Goal: Transaction & Acquisition: Book appointment/travel/reservation

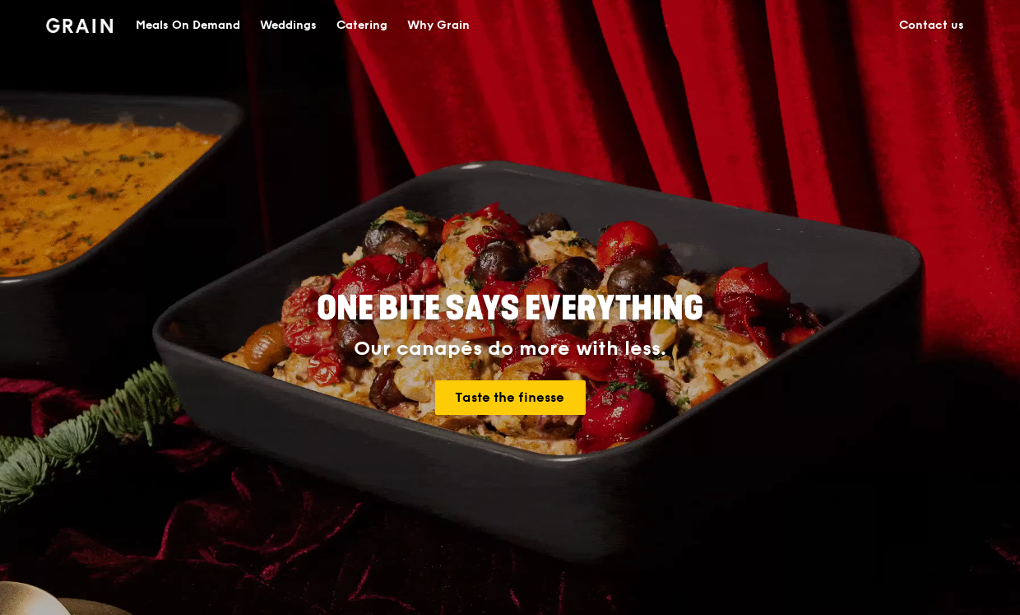
click at [193, 26] on div "Meals On Demand" at bounding box center [188, 25] width 105 height 49
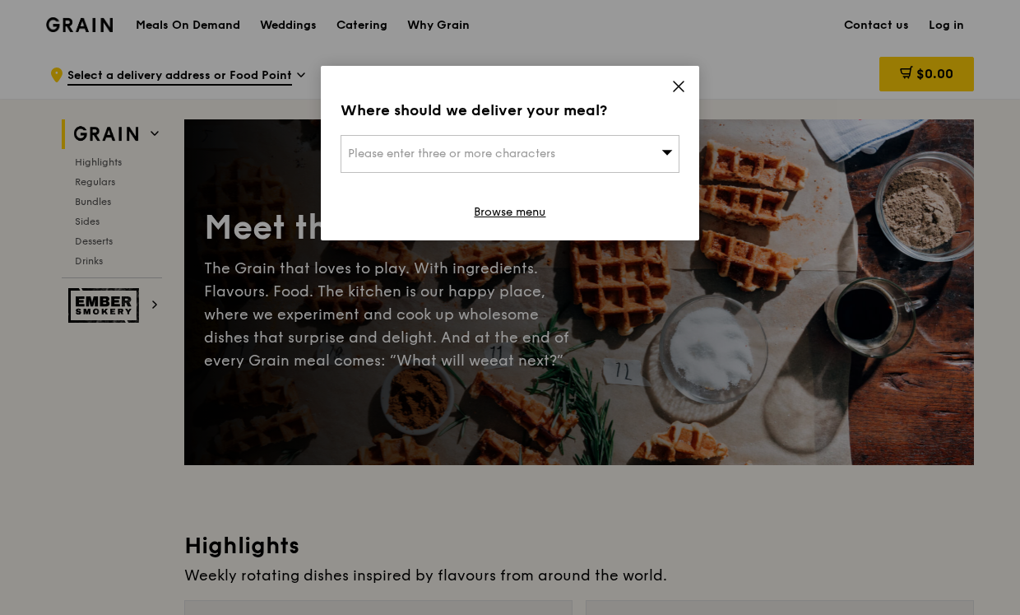
click at [675, 88] on icon at bounding box center [679, 86] width 15 height 15
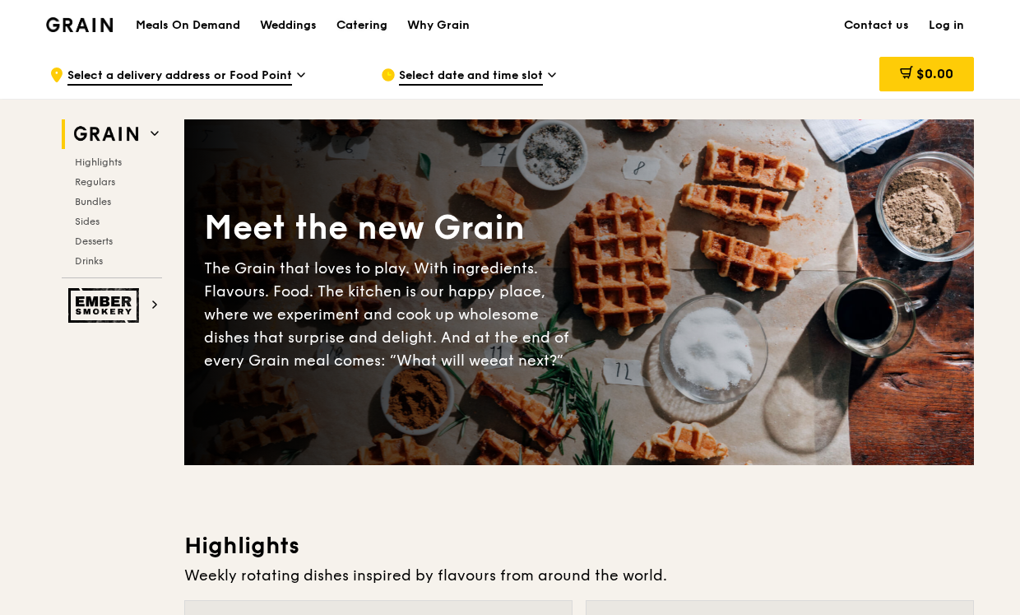
click at [358, 19] on div "Catering" at bounding box center [362, 25] width 51 height 49
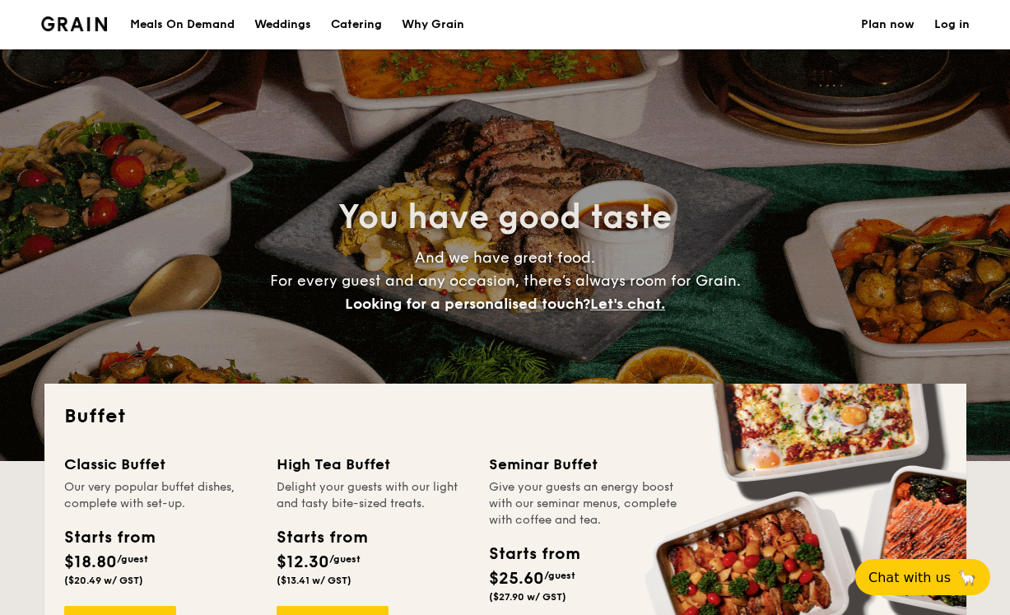
select select
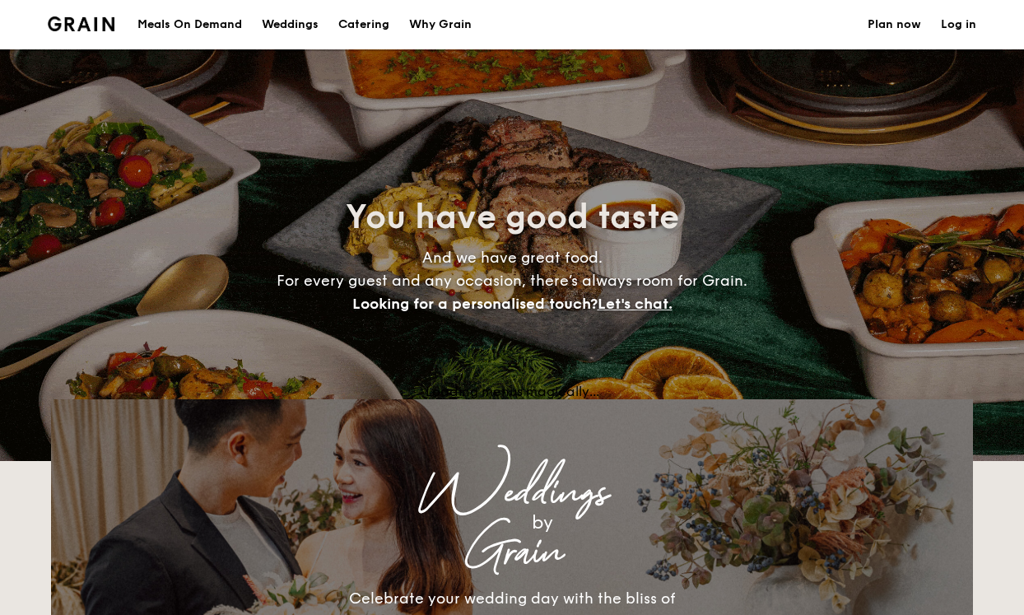
select select
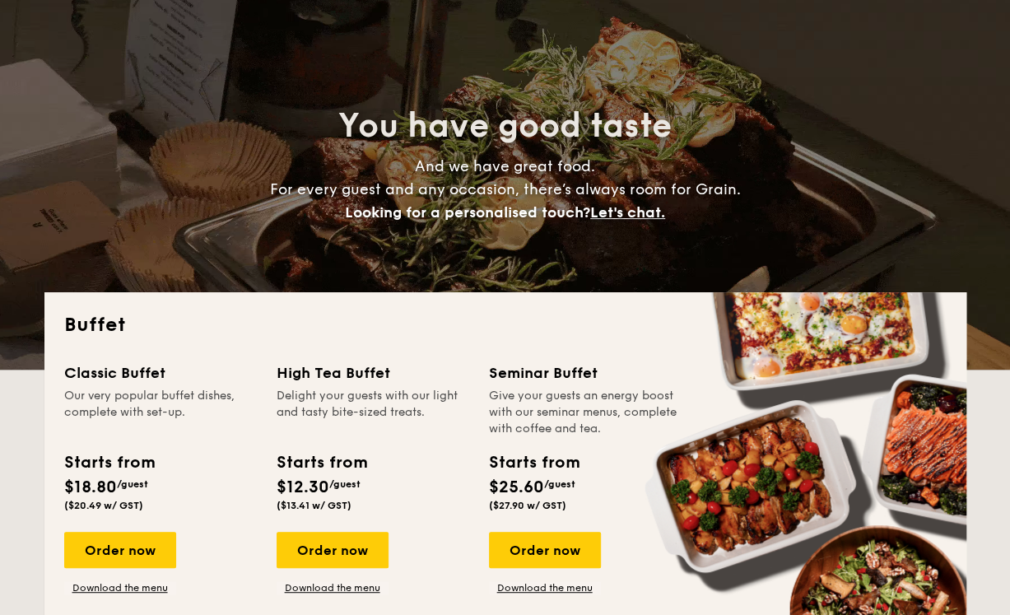
scroll to position [183, 0]
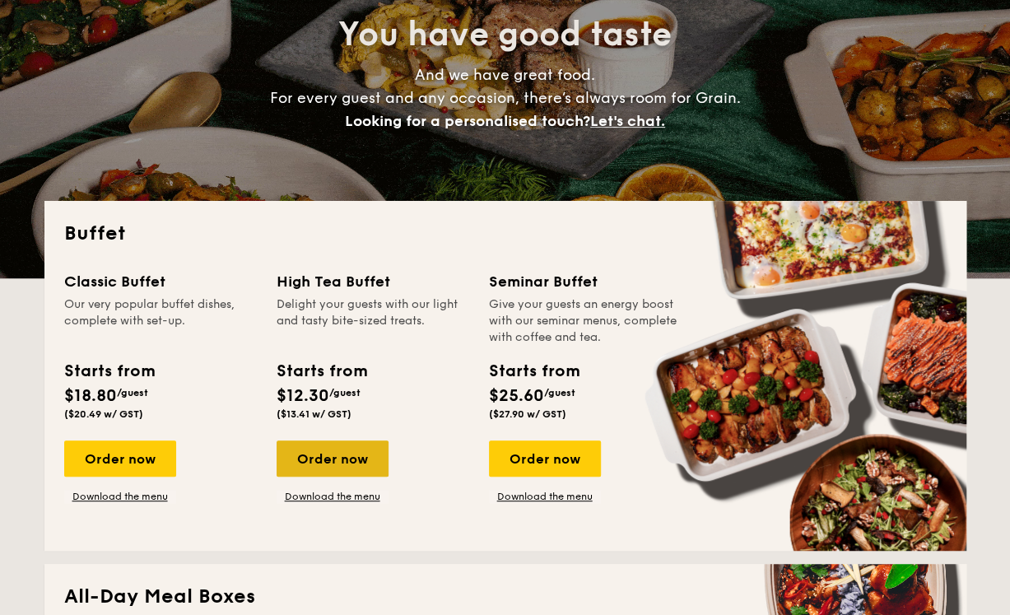
click at [338, 454] on div "Order now" at bounding box center [333, 458] width 112 height 36
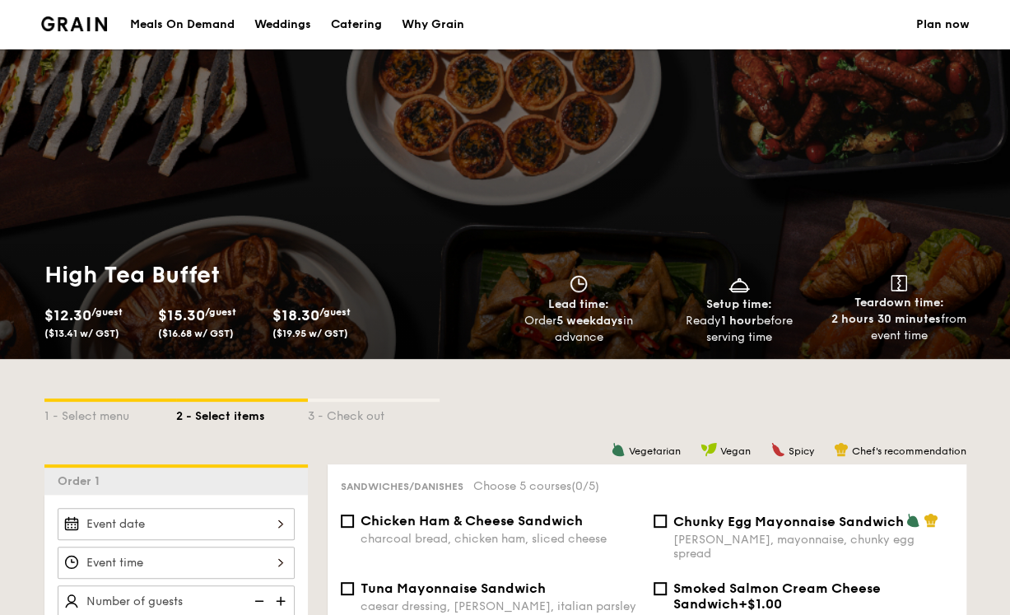
select select
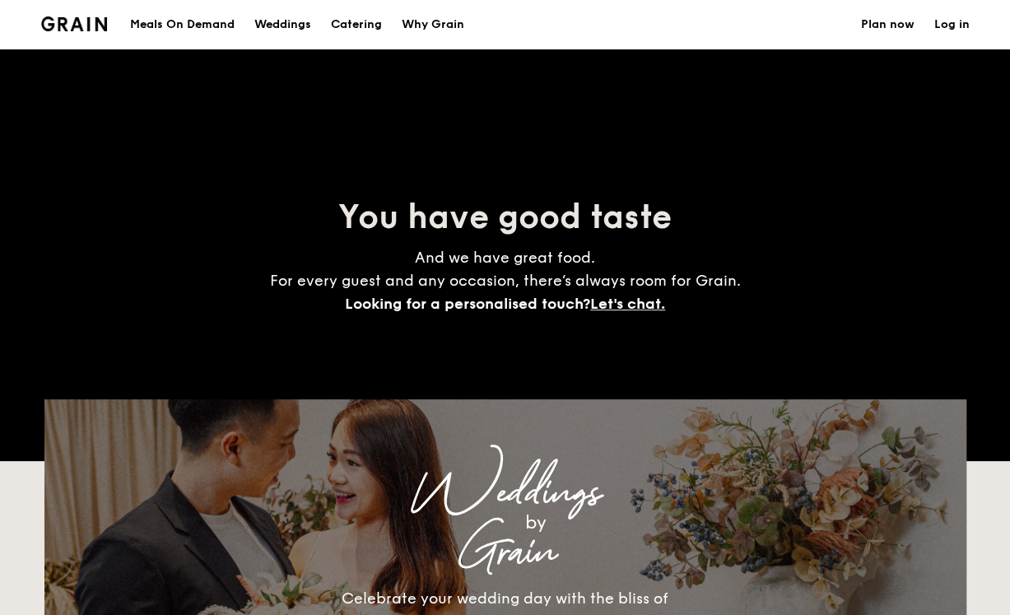
scroll to position [183, 0]
